Goal: Find specific page/section: Find specific page/section

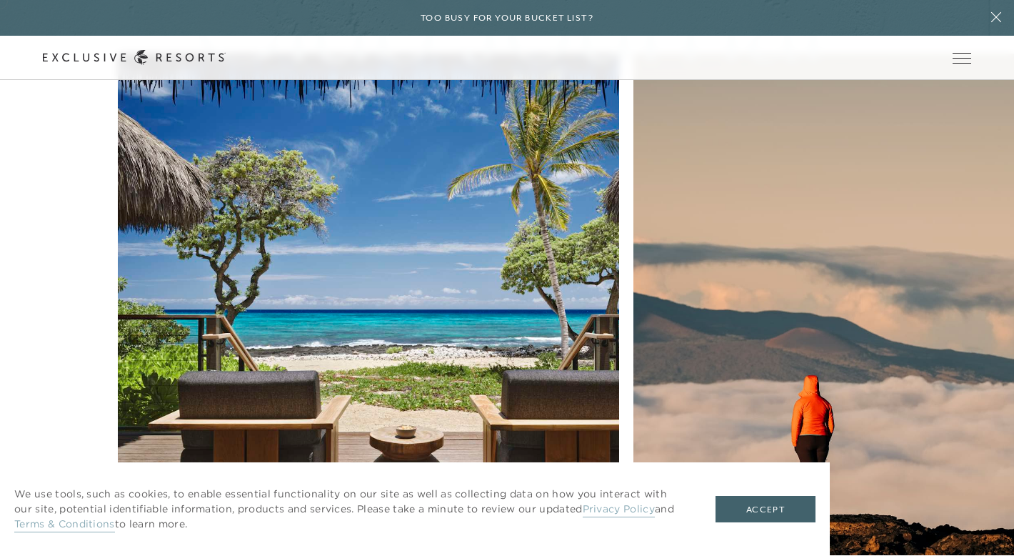
scroll to position [3760, 0]
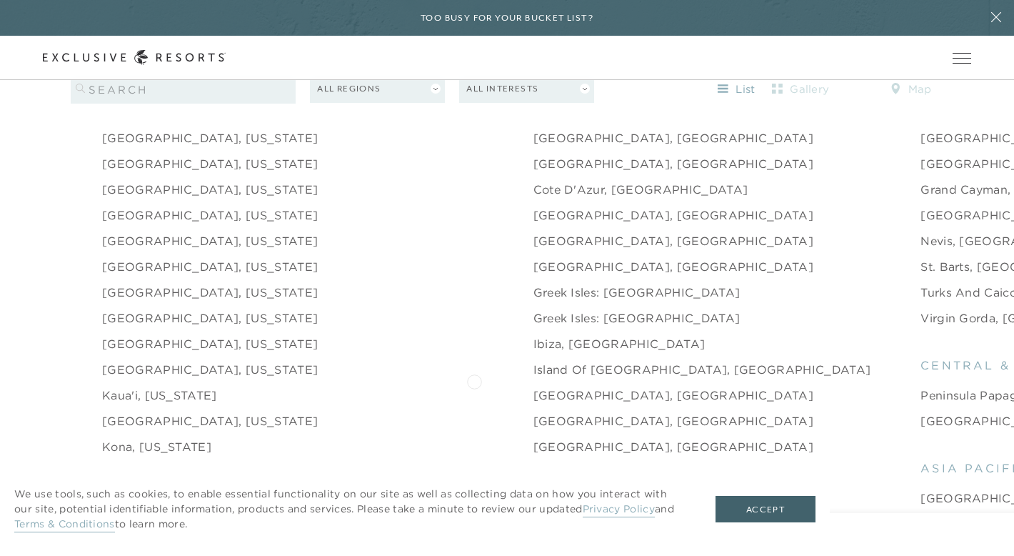
scroll to position [1641, 0]
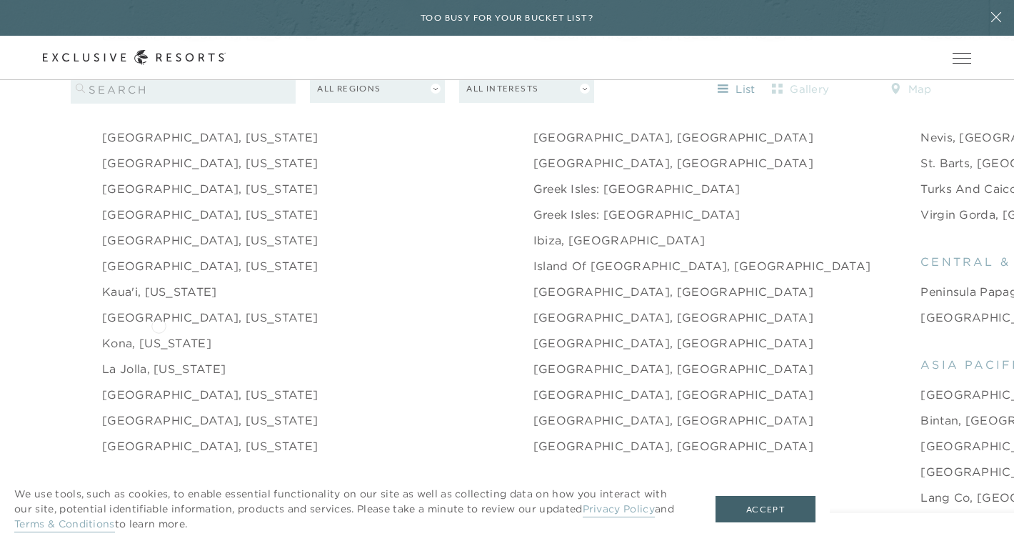
click at [159, 334] on link "Kona, [US_STATE]" at bounding box center [156, 342] width 109 height 17
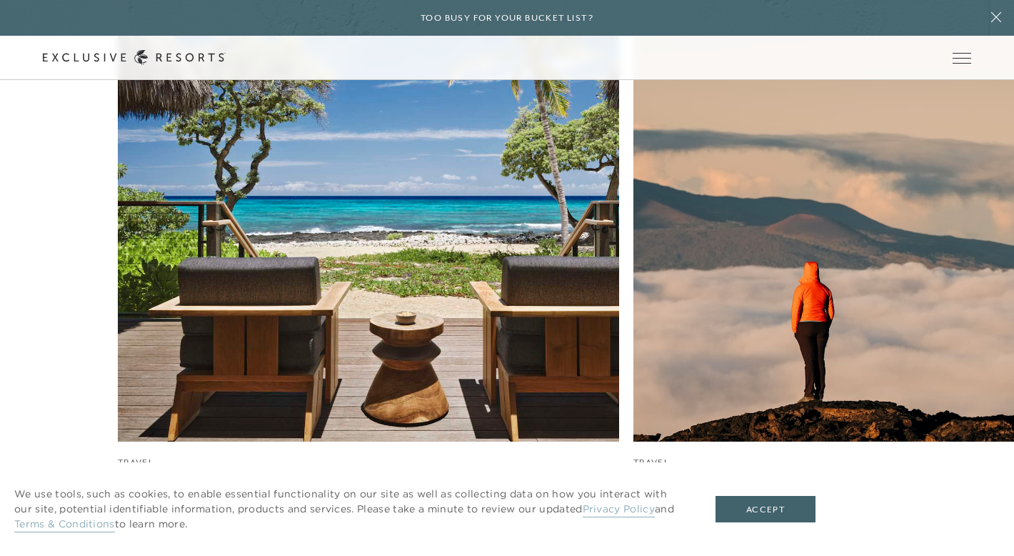
scroll to position [3601, 0]
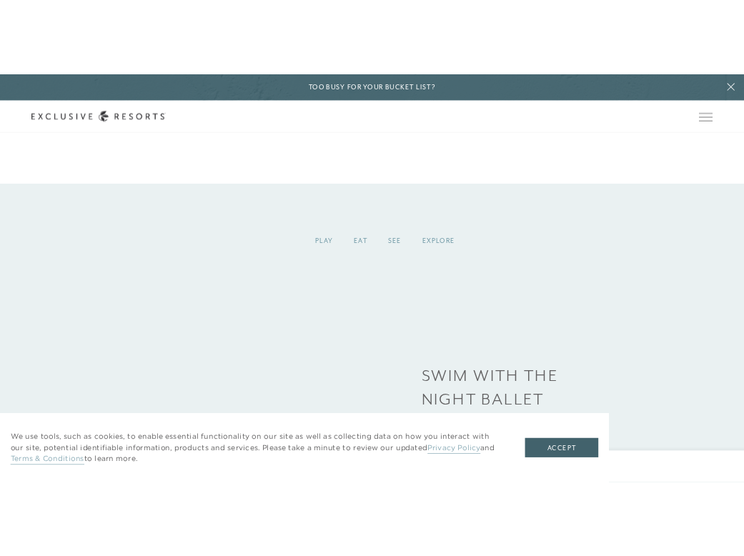
scroll to position [2097, 0]
